Goal: Information Seeking & Learning: Learn about a topic

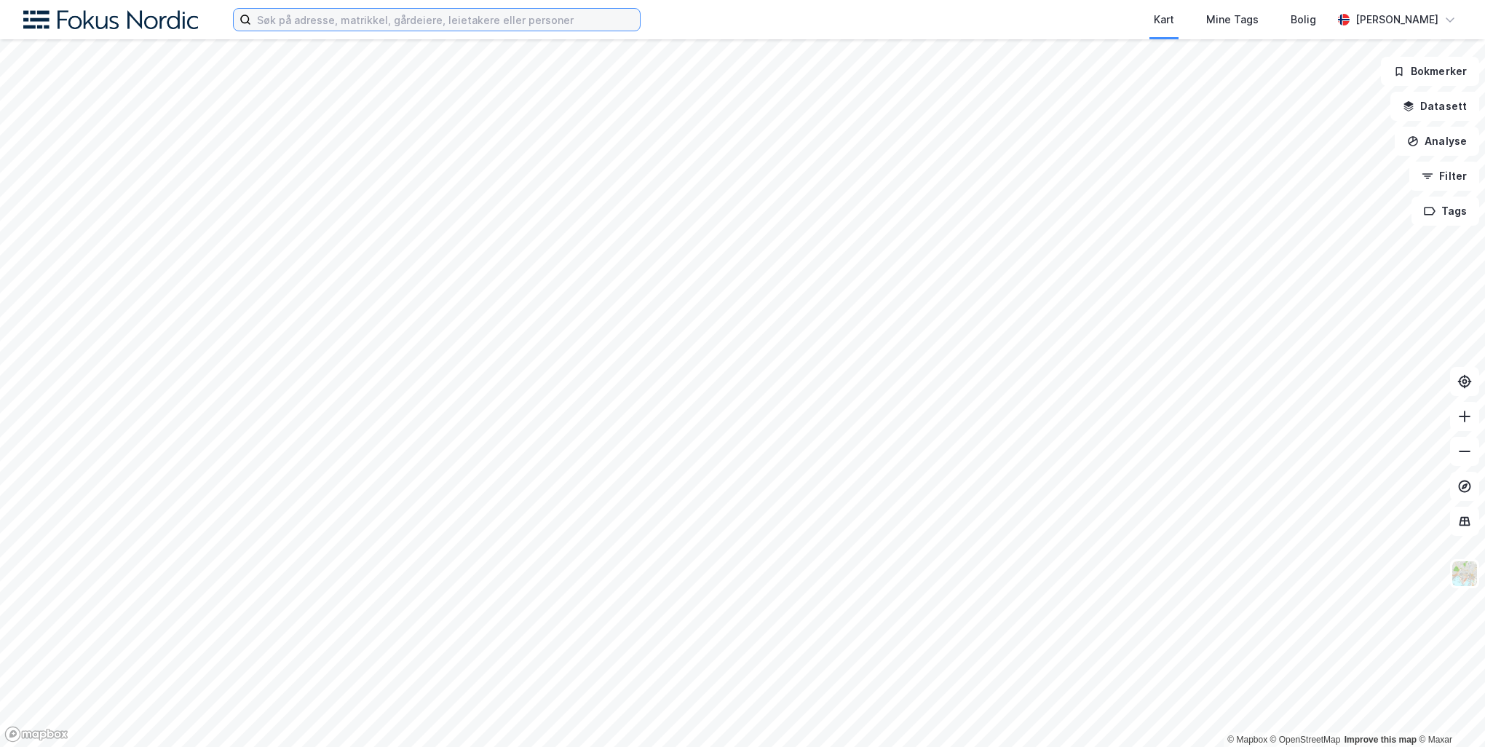
click at [323, 17] on input at bounding box center [445, 20] width 389 height 22
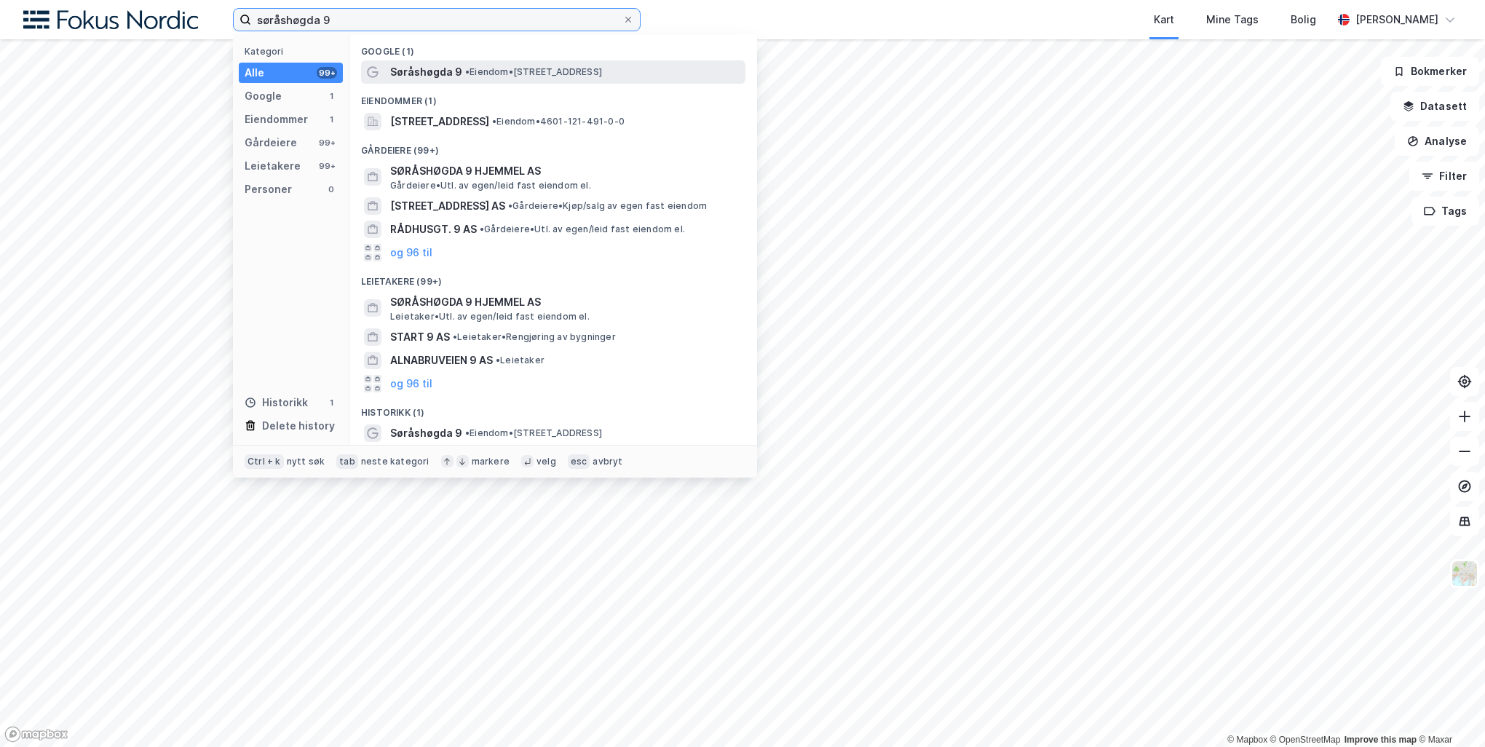
type input "søråshøgda 9"
